Goal: Task Accomplishment & Management: Manage account settings

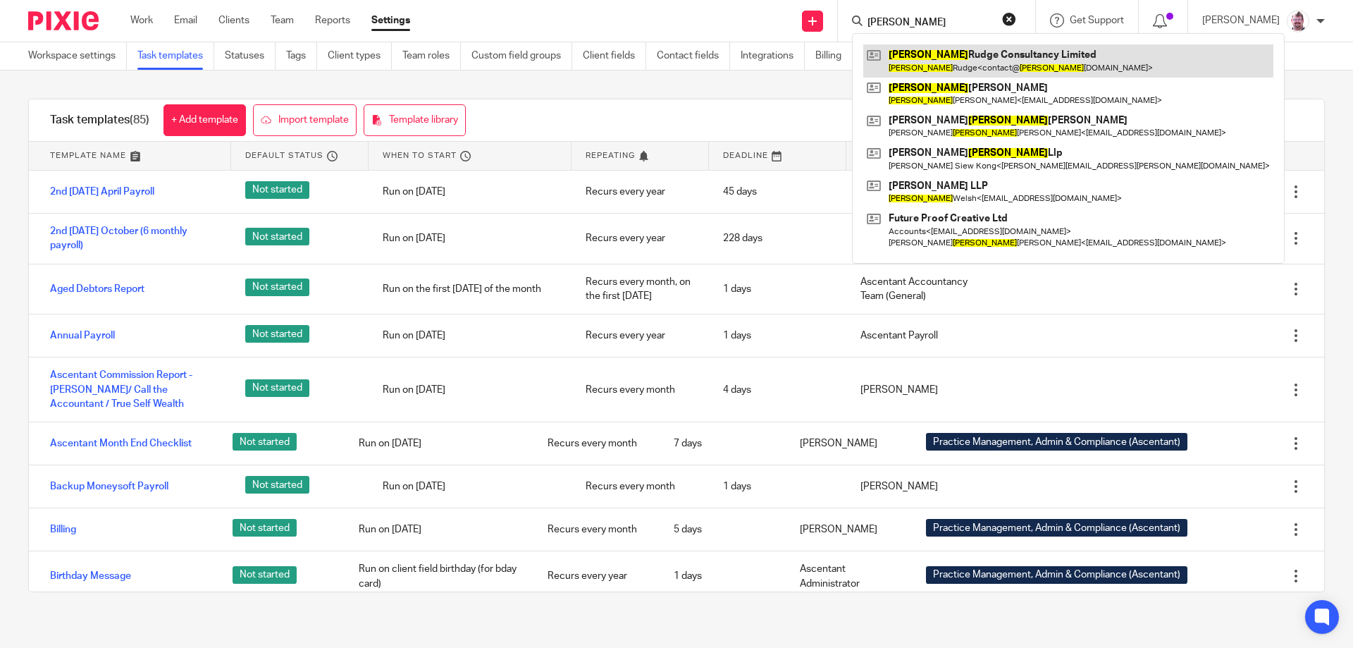
type input "peter"
click at [987, 68] on link at bounding box center [1068, 60] width 410 height 32
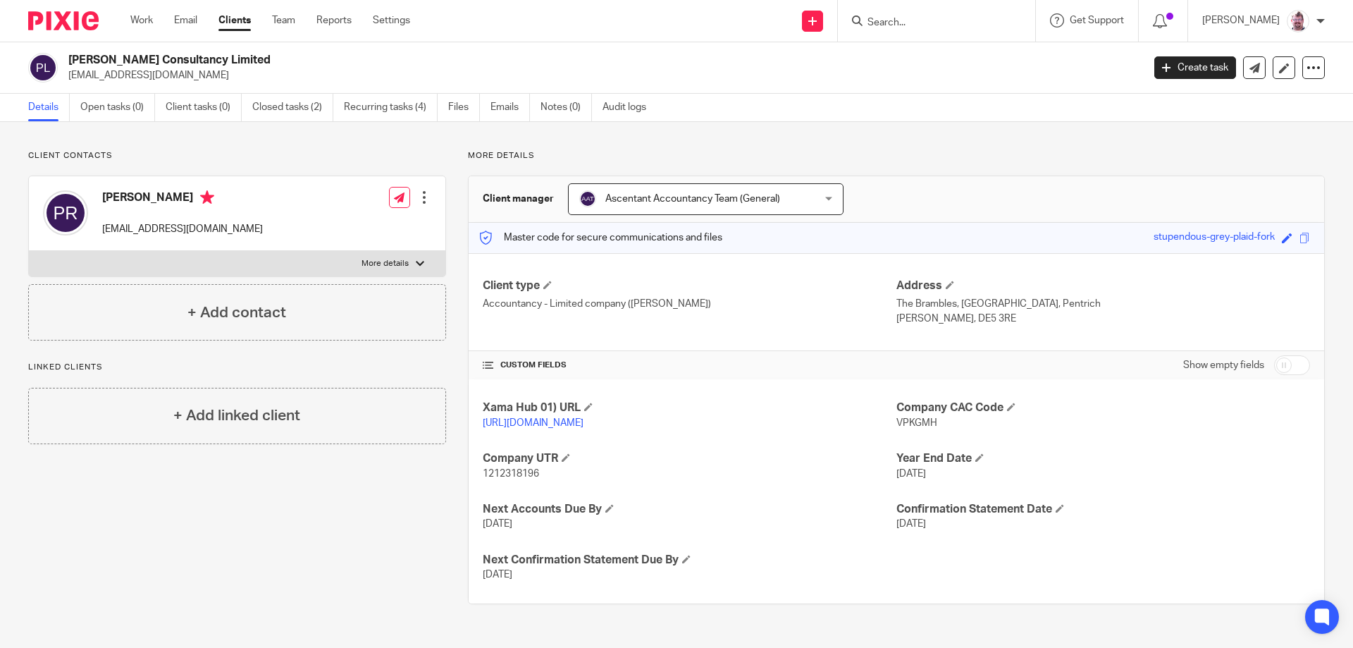
click at [930, 26] on input "Search" at bounding box center [929, 23] width 127 height 13
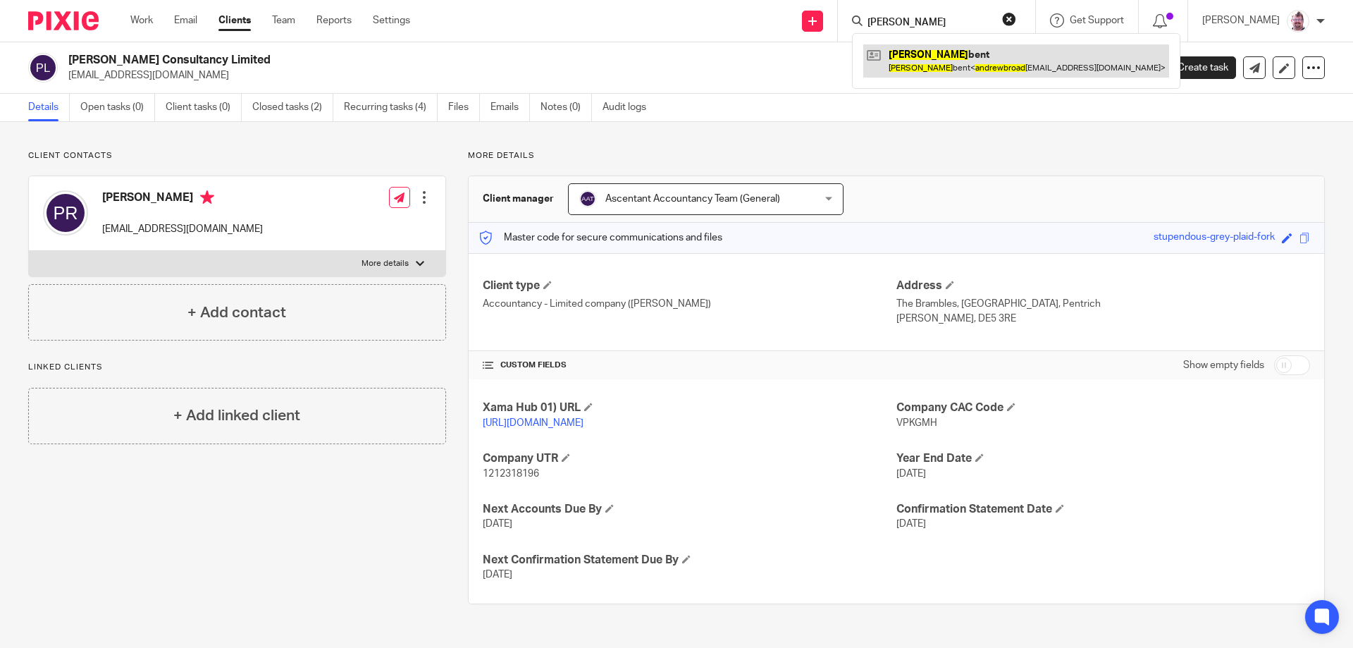
type input "andrew broad"
click at [949, 56] on link at bounding box center [1016, 60] width 306 height 32
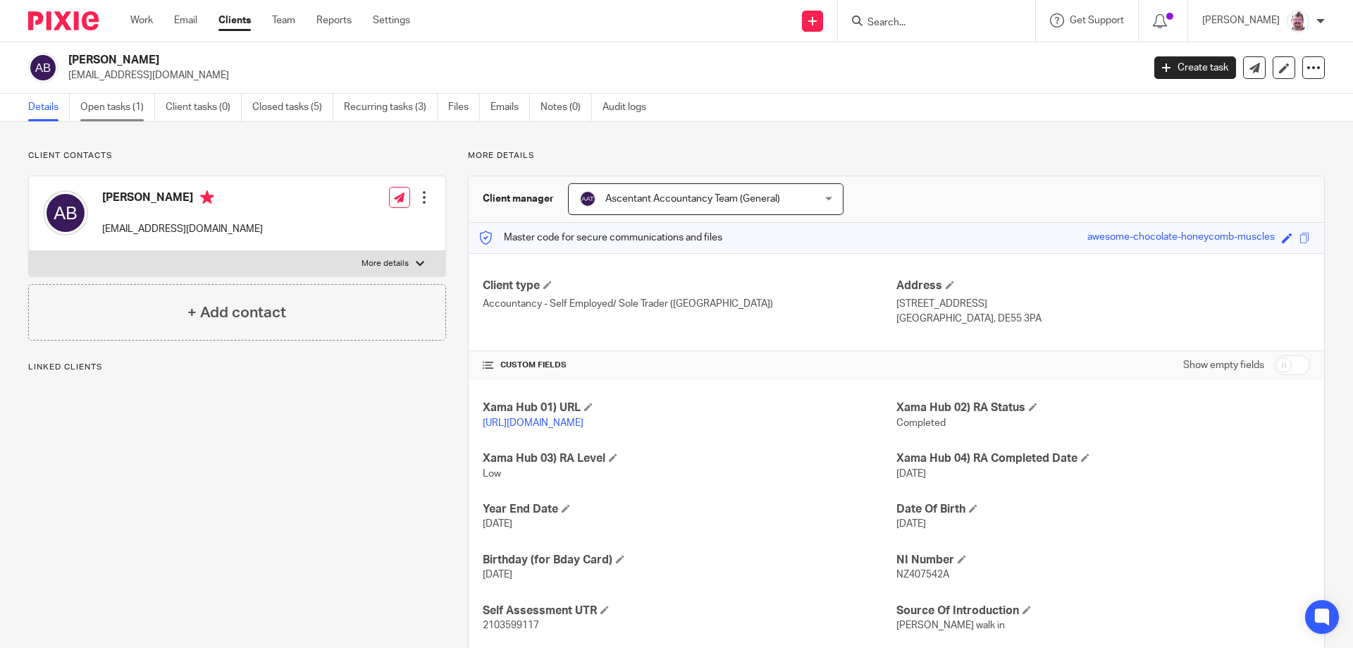
click at [129, 107] on link "Open tasks (1)" at bounding box center [117, 107] width 75 height 27
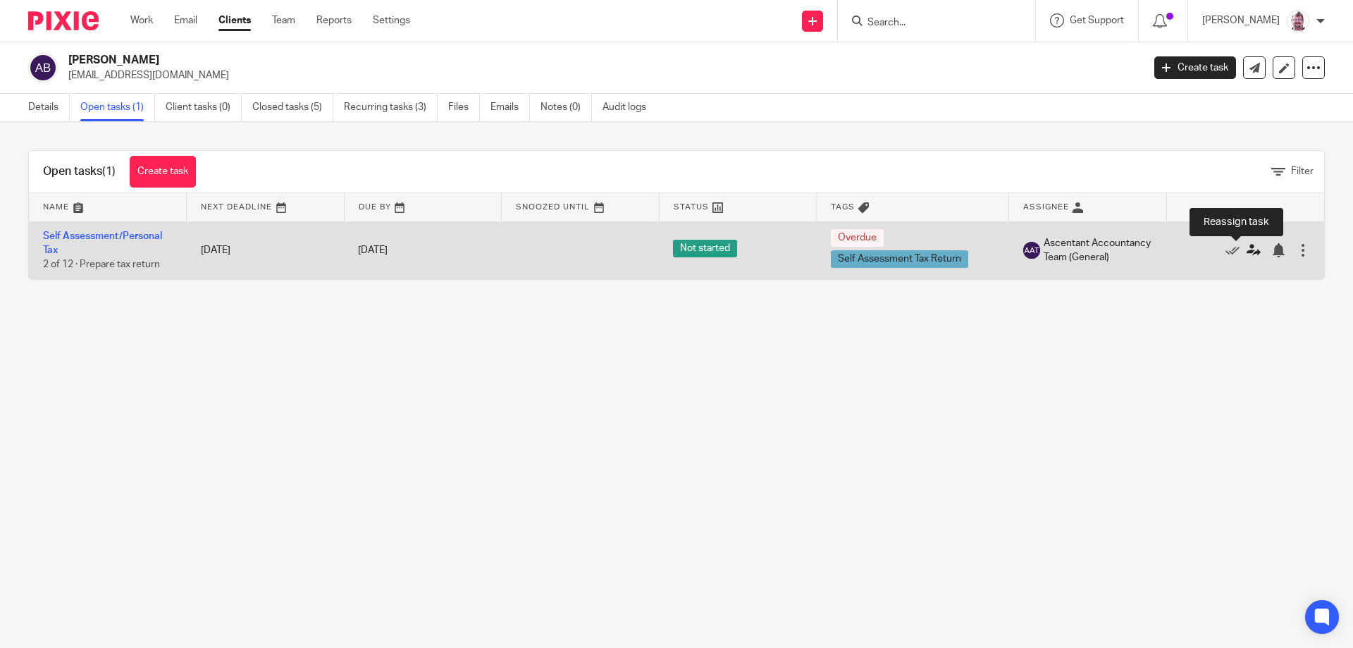
click at [1247, 254] on icon at bounding box center [1254, 250] width 14 height 14
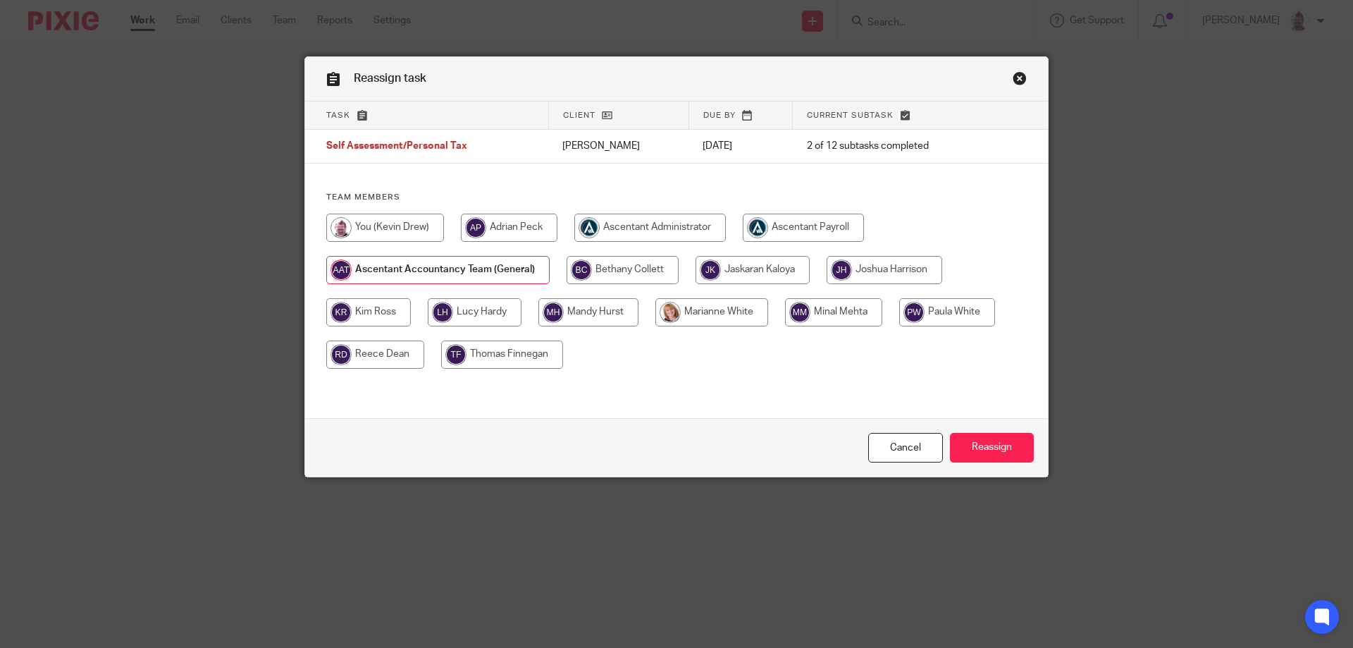
click at [392, 309] on input "radio" at bounding box center [368, 312] width 85 height 28
radio input "true"
click at [999, 444] on input "Reassign" at bounding box center [992, 448] width 84 height 30
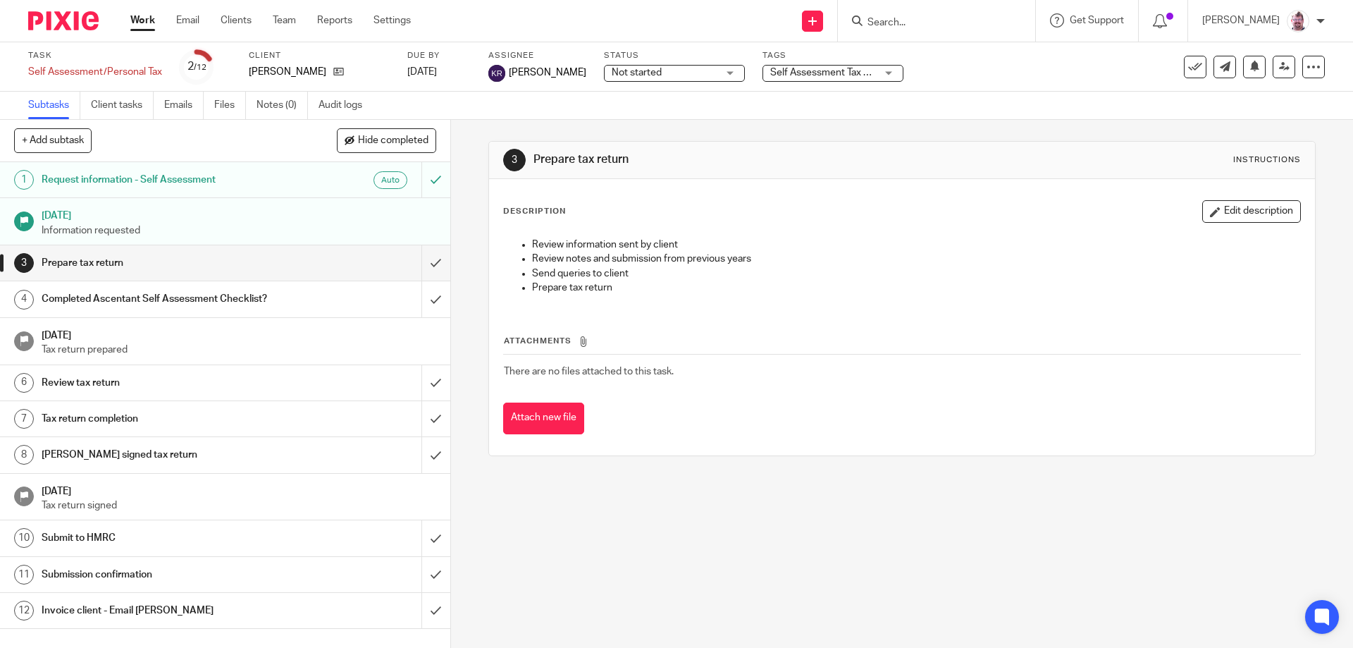
click at [263, 109] on link "Notes (0)" at bounding box center [282, 105] width 51 height 27
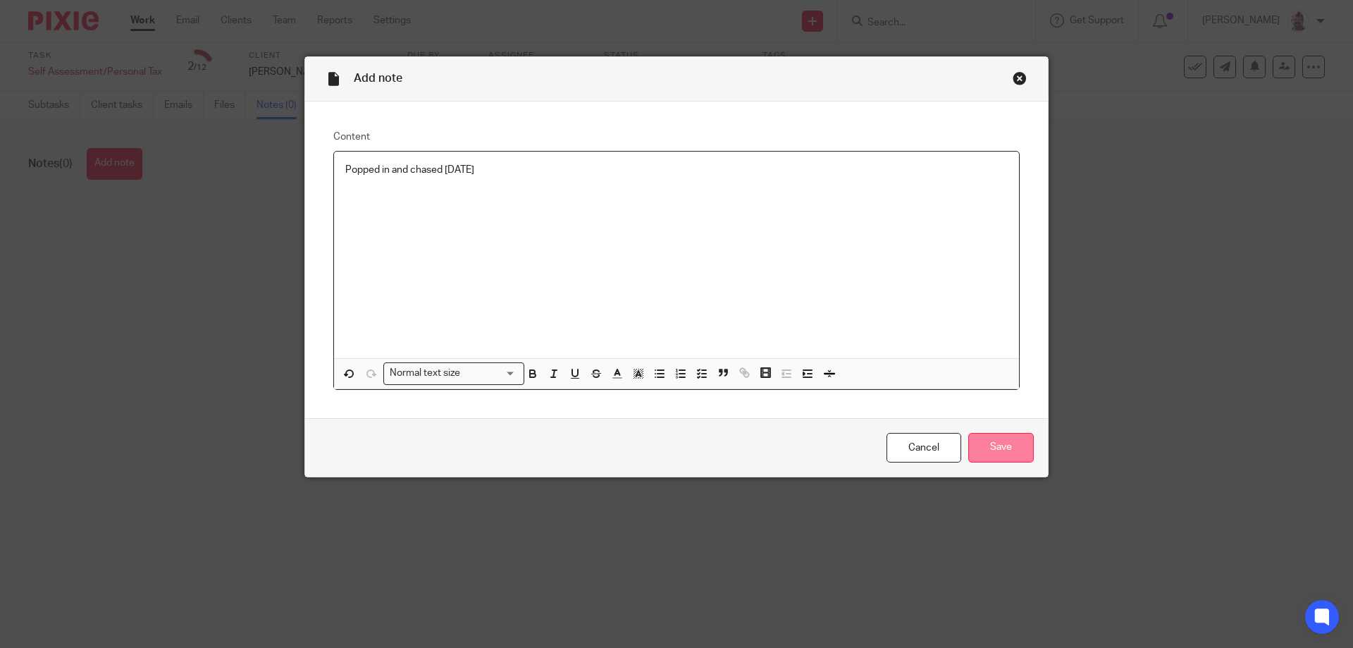
click at [1000, 443] on input "Save" at bounding box center [1001, 448] width 66 height 30
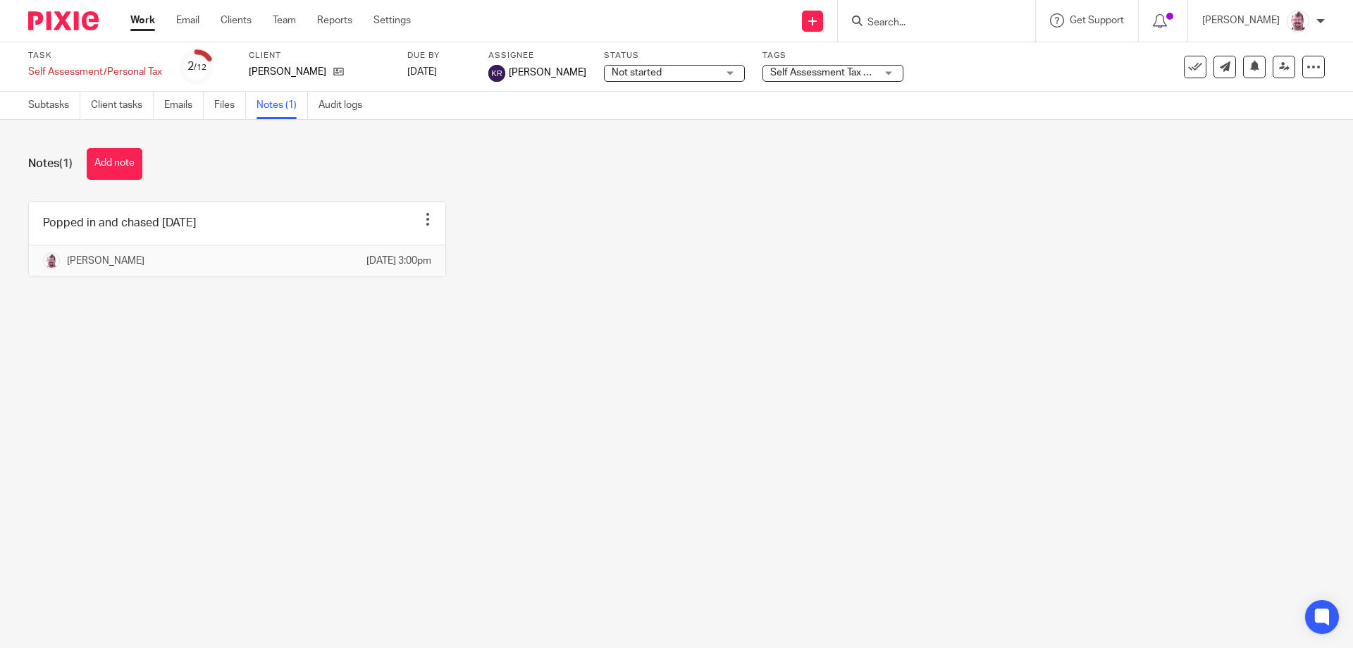
click at [930, 25] on input "Search" at bounding box center [929, 23] width 127 height 13
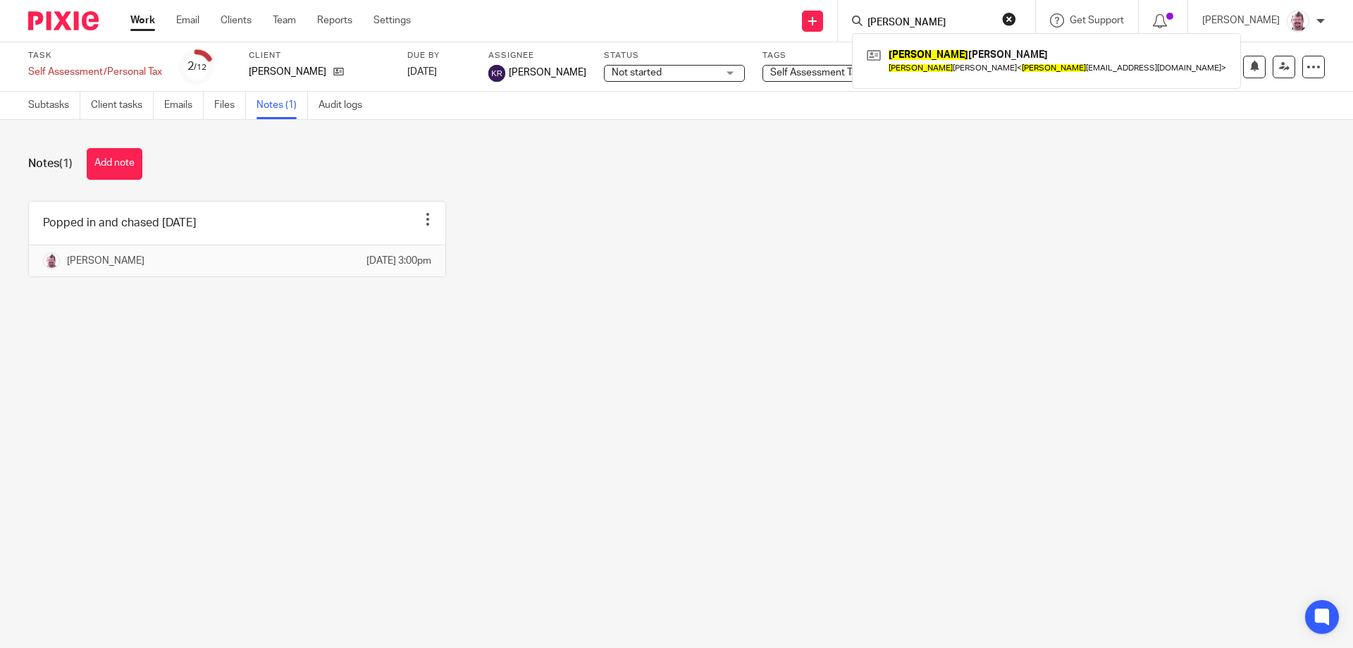
click at [963, 17] on input "angela" at bounding box center [929, 23] width 127 height 13
drag, startPoint x: 963, startPoint y: 16, endPoint x: 959, endPoint y: 0, distance: 16.6
click at [962, 17] on input "angela" at bounding box center [929, 23] width 127 height 13
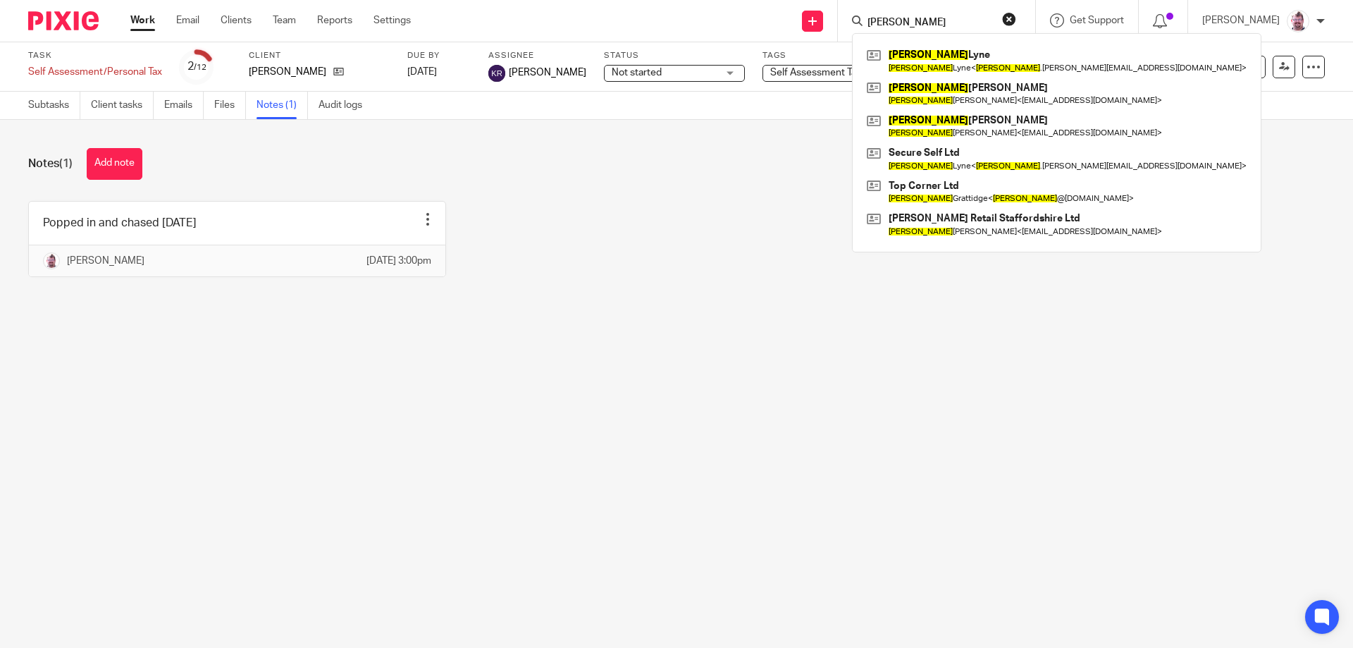
click at [946, 22] on input "simon" at bounding box center [929, 23] width 127 height 13
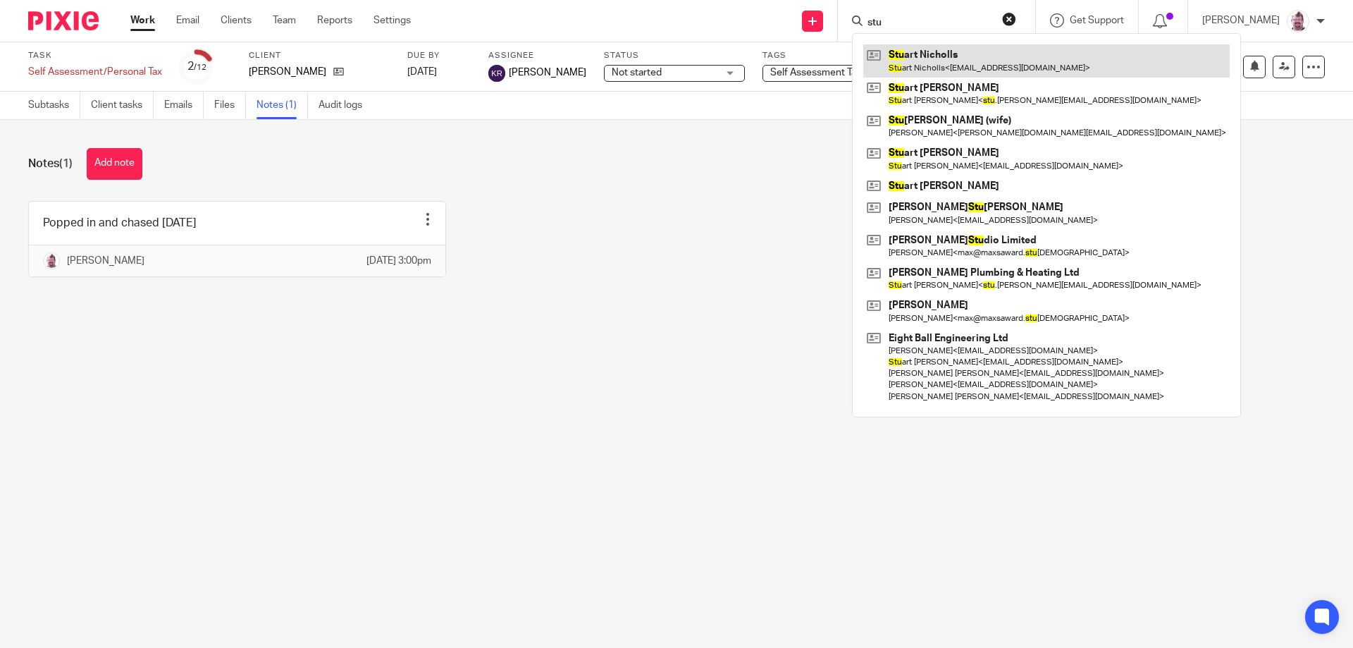
type input "stu"
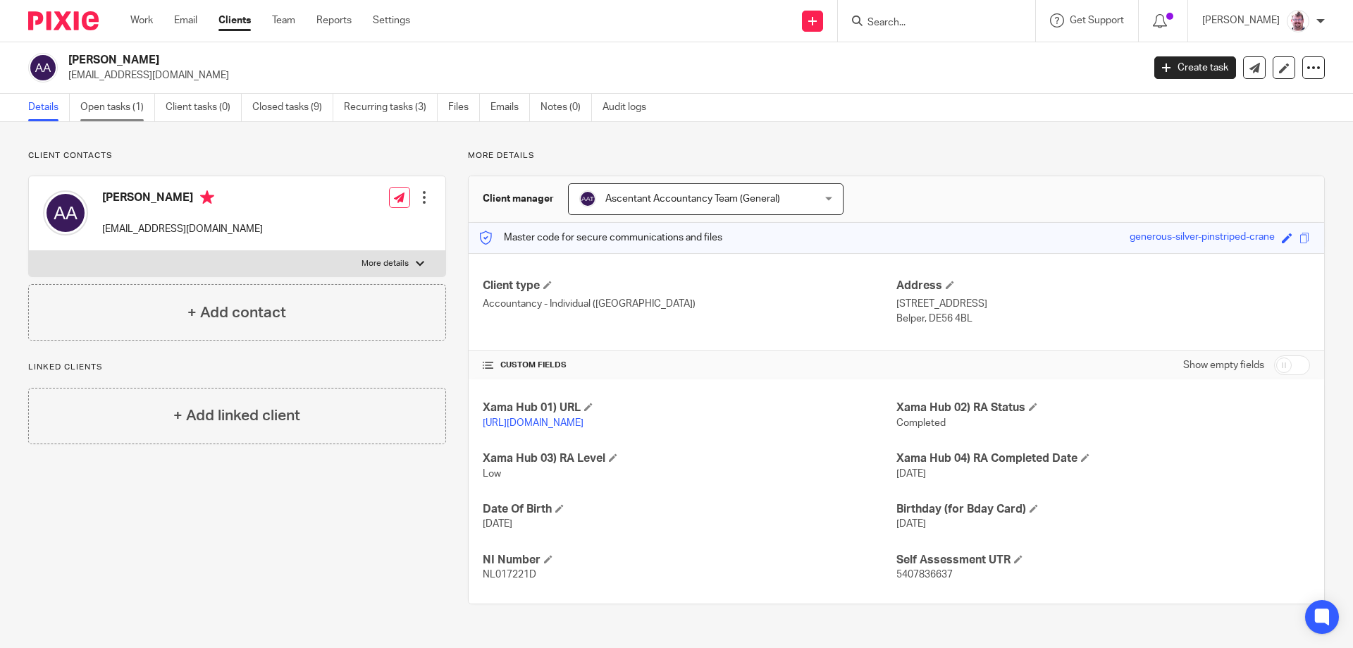
click at [99, 103] on link "Open tasks (1)" at bounding box center [117, 107] width 75 height 27
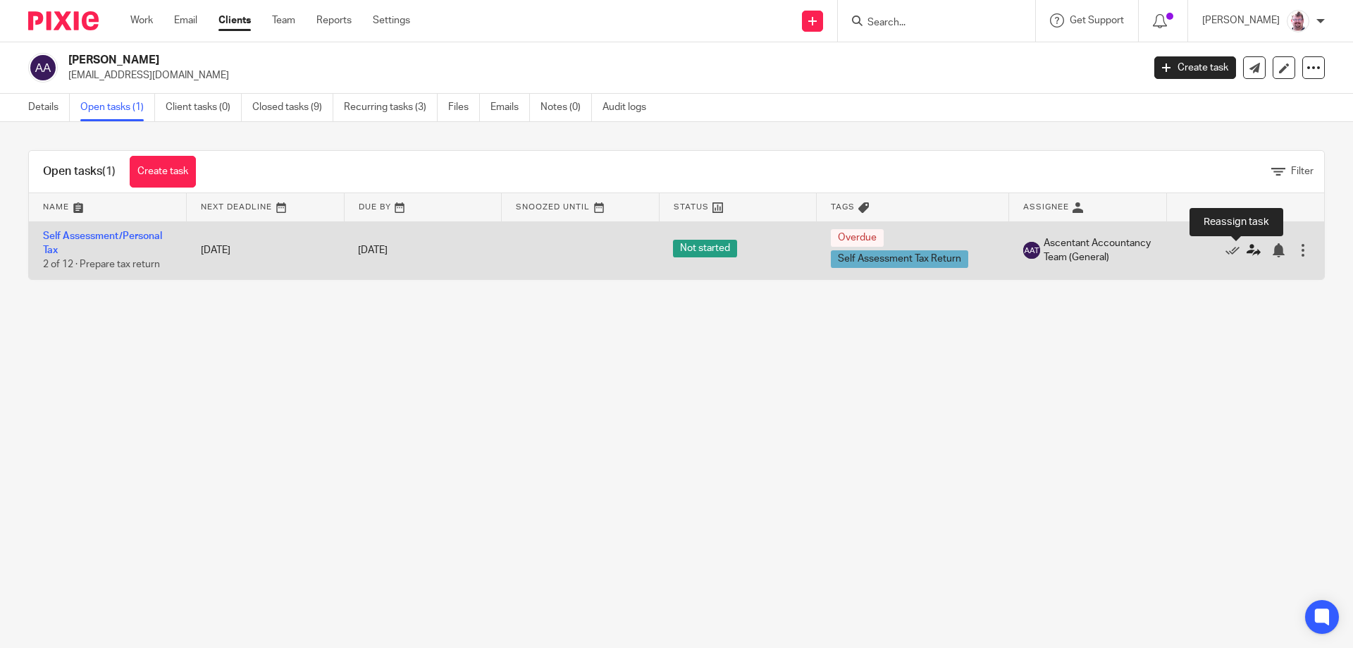
click at [1247, 247] on icon at bounding box center [1254, 250] width 14 height 14
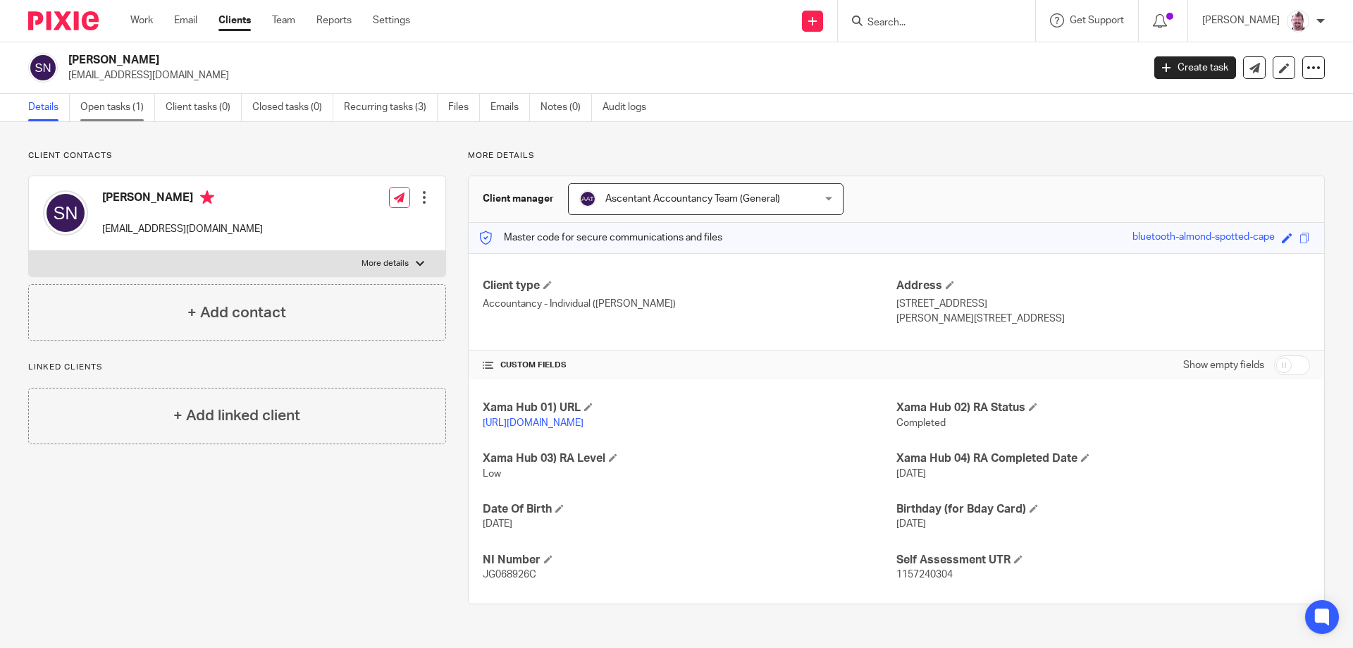
click at [141, 100] on link "Open tasks (1)" at bounding box center [117, 107] width 75 height 27
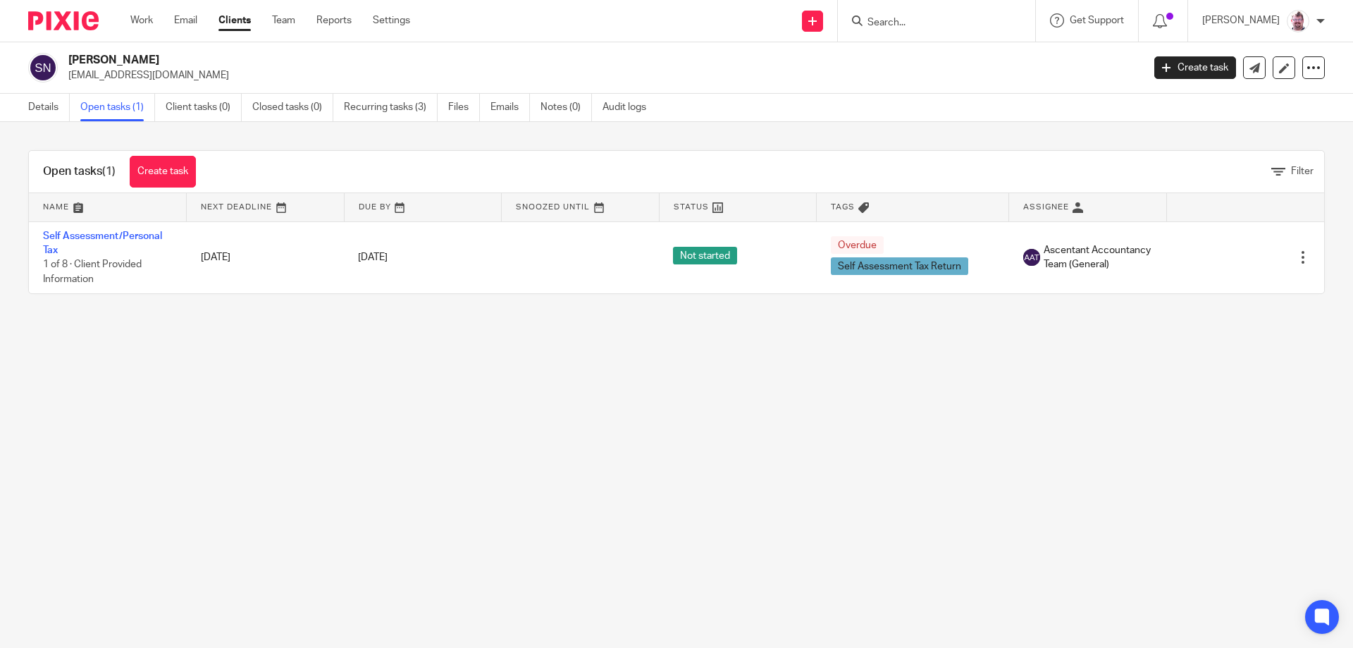
click at [954, 26] on input "Search" at bounding box center [929, 23] width 127 height 13
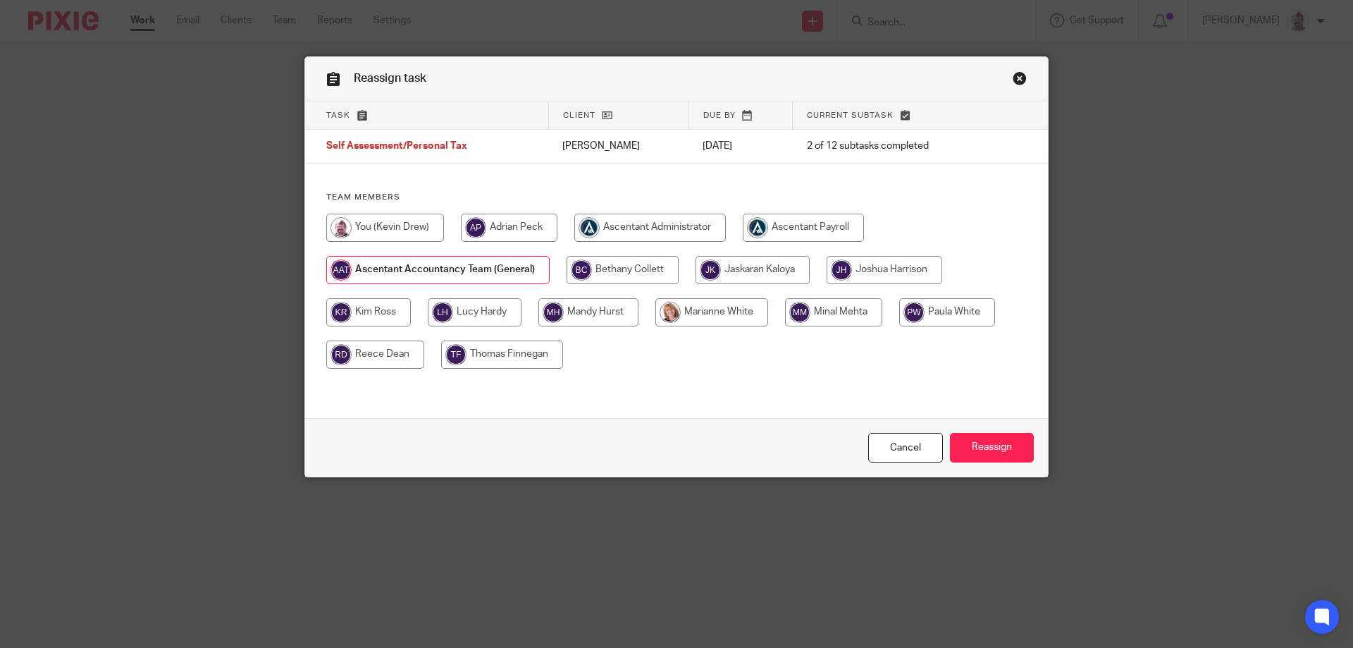
click at [393, 313] on input "radio" at bounding box center [368, 312] width 85 height 28
radio input "true"
click at [987, 438] on input "Reassign" at bounding box center [992, 448] width 84 height 30
